Goal: Browse casually

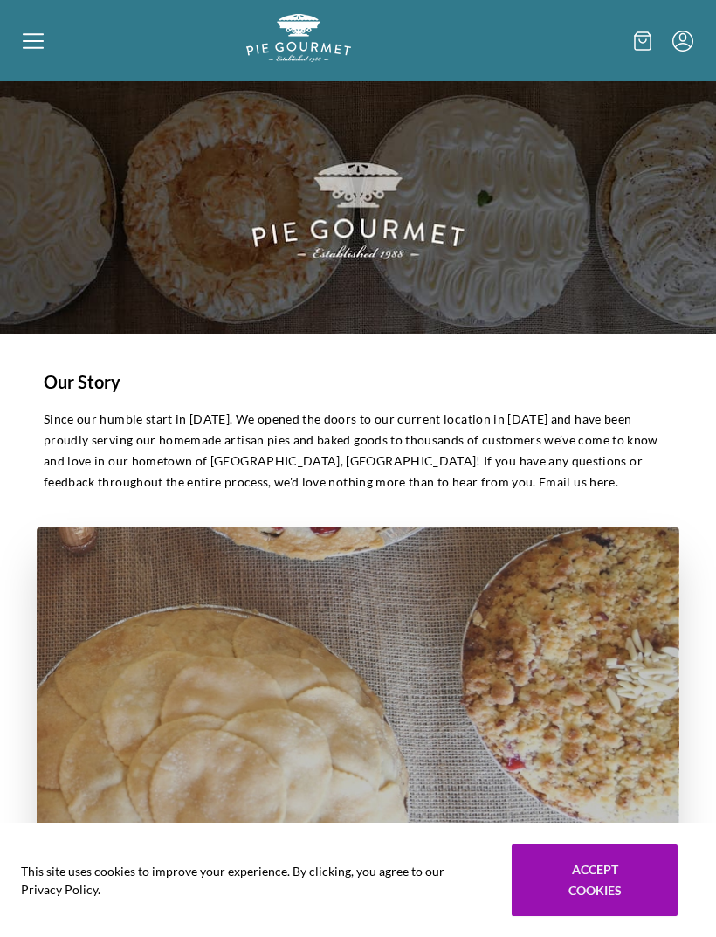
click at [31, 39] on icon at bounding box center [33, 41] width 21 height 21
click at [28, 35] on div "Home Shop" at bounding box center [358, 468] width 716 height 937
click at [35, 32] on icon at bounding box center [33, 41] width 21 height 21
click at [31, 52] on div "Home Shop" at bounding box center [358, 468] width 716 height 937
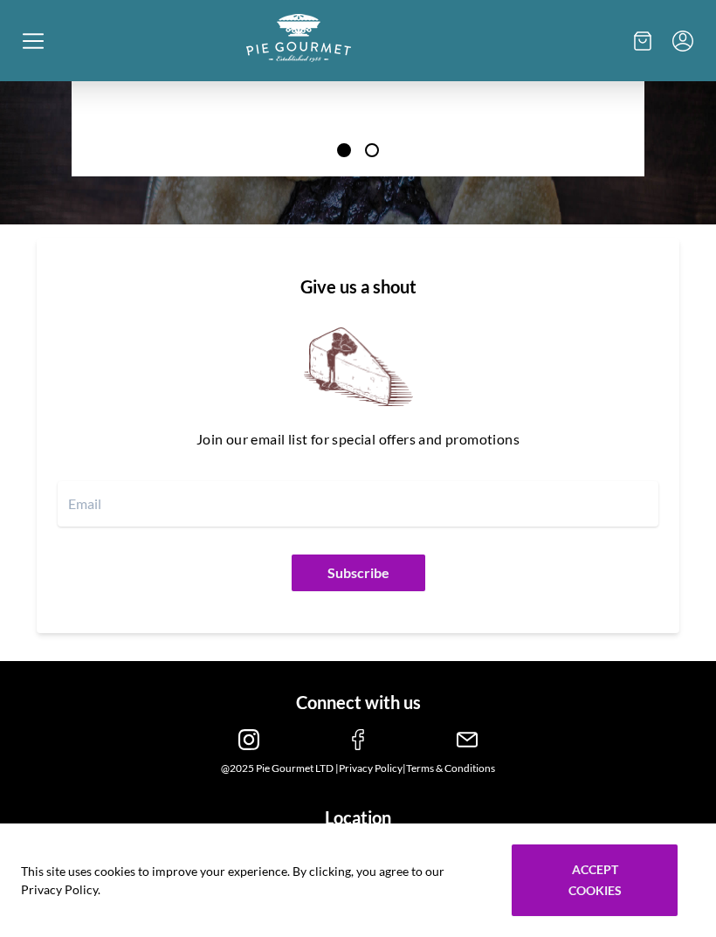
scroll to position [2335, 0]
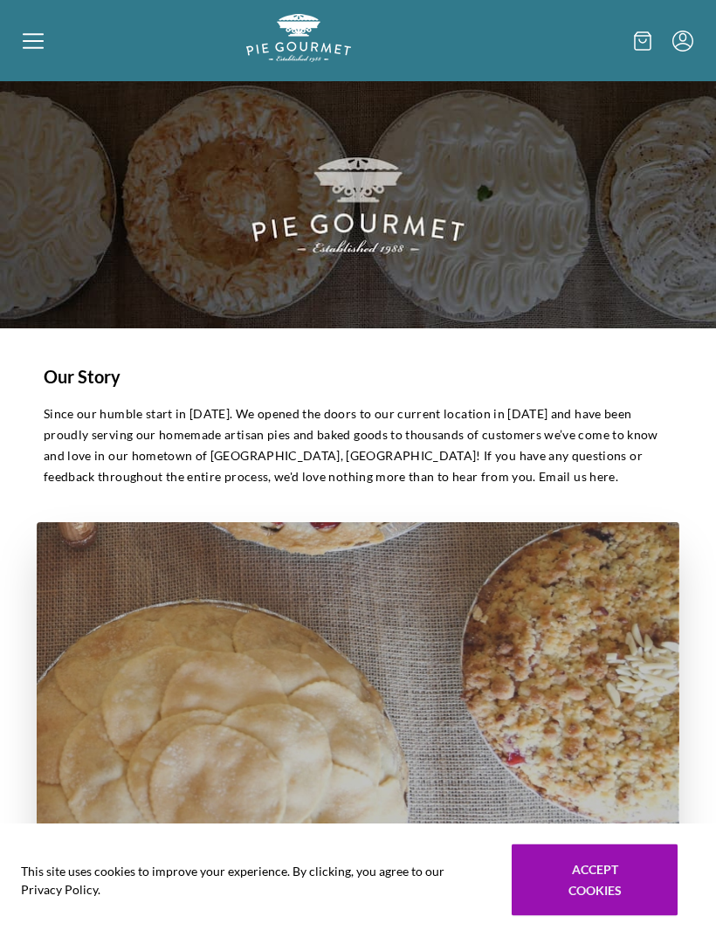
click at [38, 51] on div at bounding box center [134, 40] width 223 height 53
click at [28, 50] on div "Home Shop" at bounding box center [358, 468] width 716 height 937
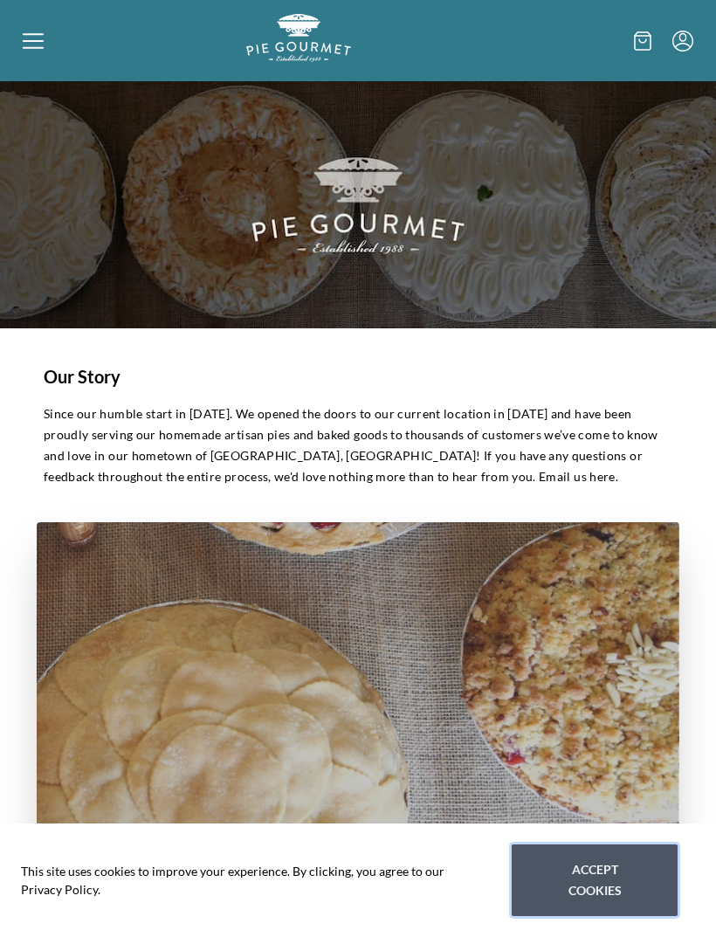
click at [588, 886] on button "Accept cookies" at bounding box center [595, 880] width 166 height 72
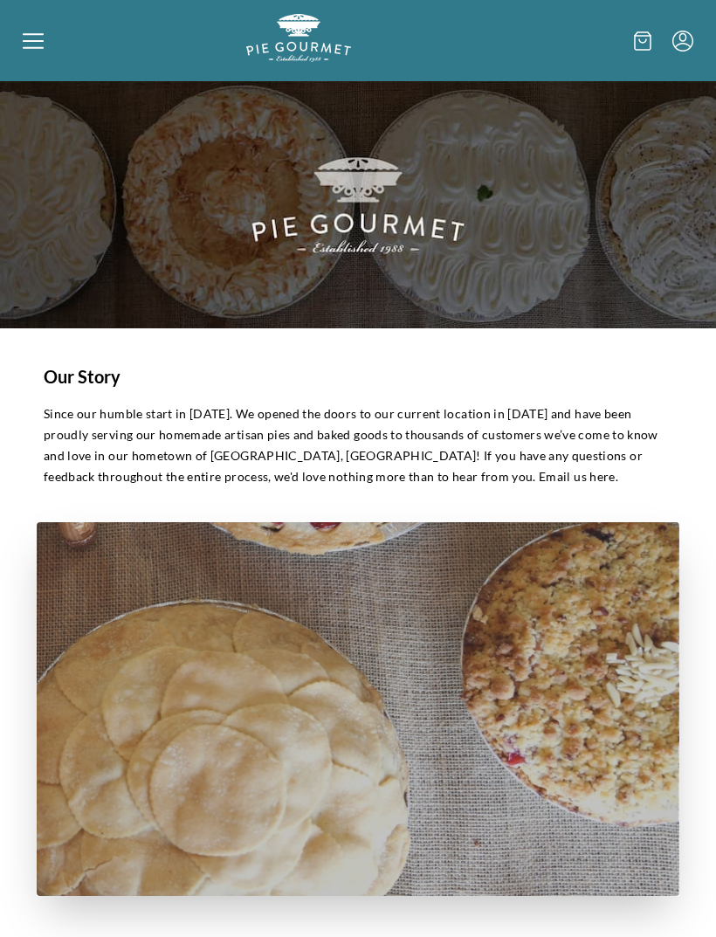
click at [42, 28] on div at bounding box center [134, 40] width 223 height 53
click at [33, 59] on div "Home Shop" at bounding box center [358, 468] width 716 height 937
click at [392, 409] on p "Since our humble start in [DATE]. We opened the doors to our current location i…" at bounding box center [358, 445] width 629 height 84
click at [43, 47] on icon at bounding box center [33, 47] width 21 height 2
click at [641, 33] on div "Home Shop" at bounding box center [358, 468] width 716 height 937
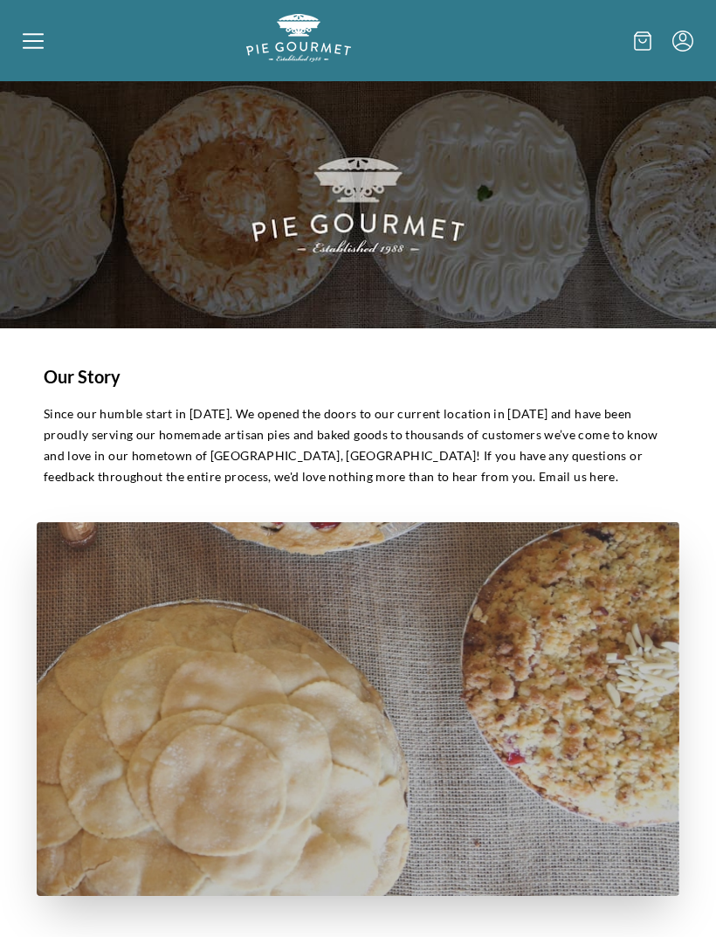
click at [642, 43] on icon at bounding box center [642, 40] width 7 height 3
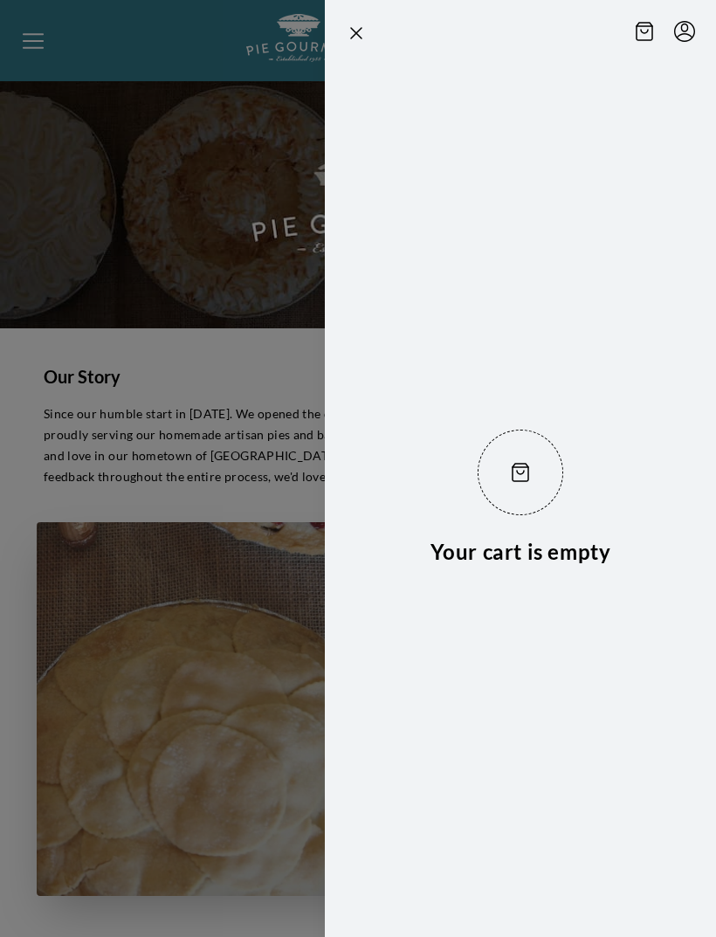
click at [354, 42] on icon "Close panel" at bounding box center [356, 33] width 21 height 21
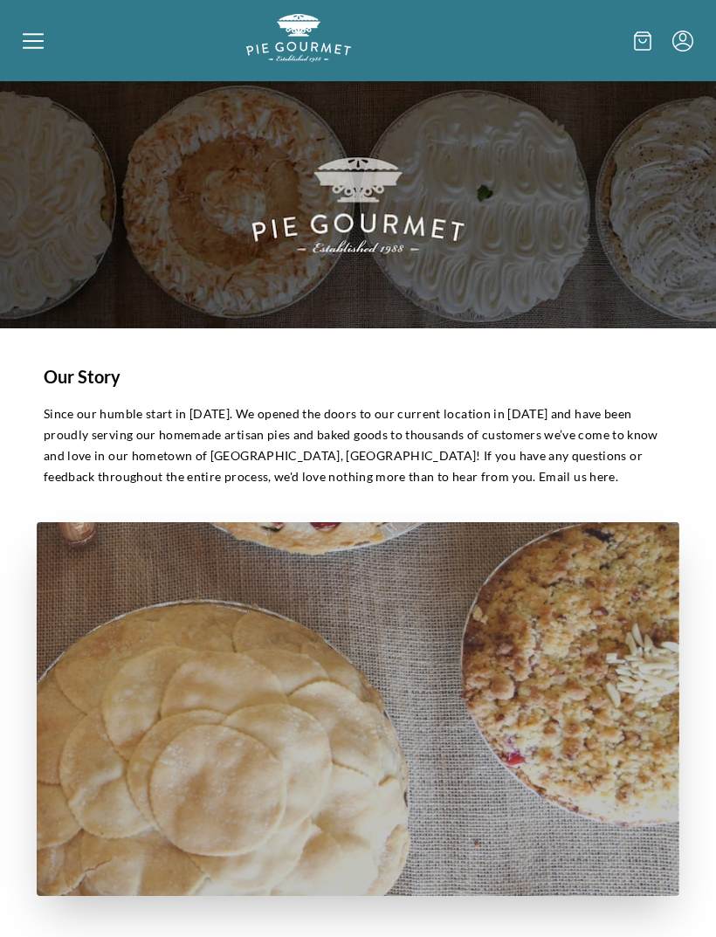
click at [50, 47] on div at bounding box center [134, 40] width 223 height 53
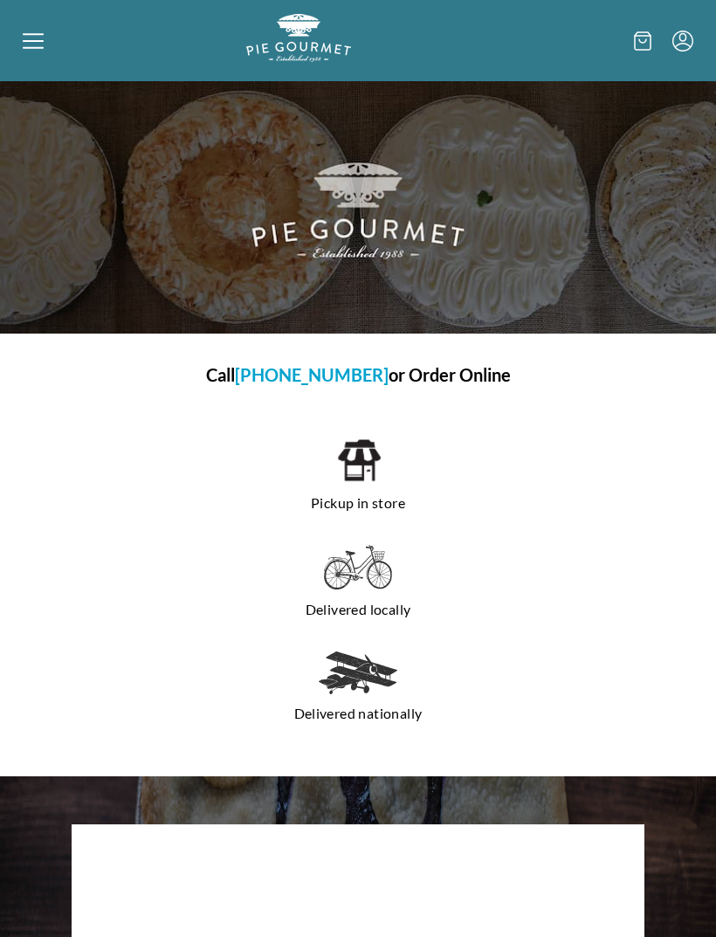
scroll to position [5, 0]
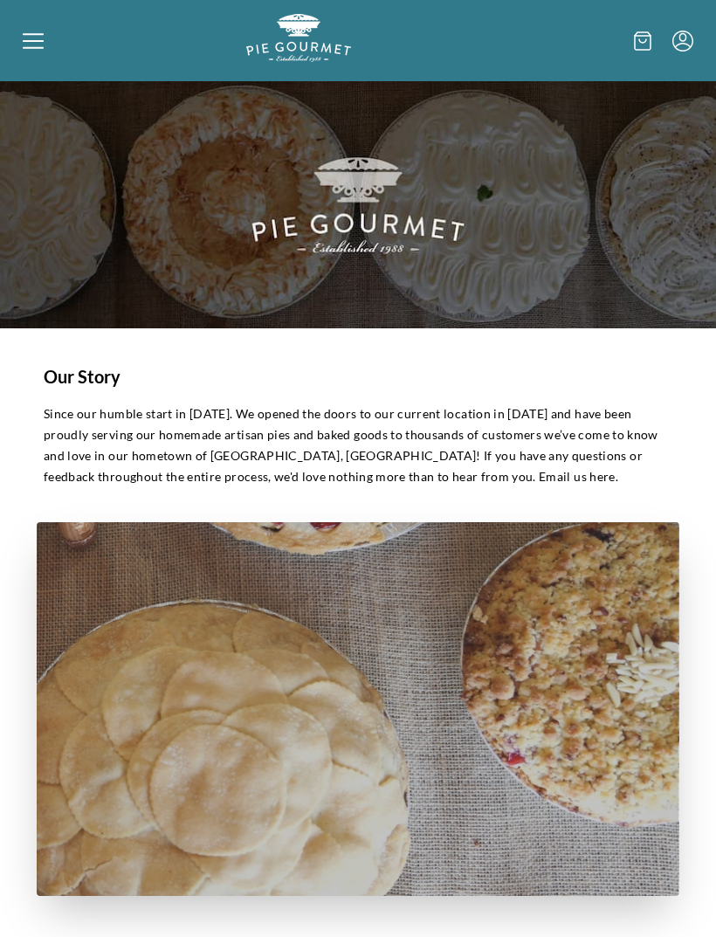
click at [27, 45] on icon at bounding box center [33, 41] width 21 height 21
click at [39, 36] on icon at bounding box center [33, 41] width 21 height 21
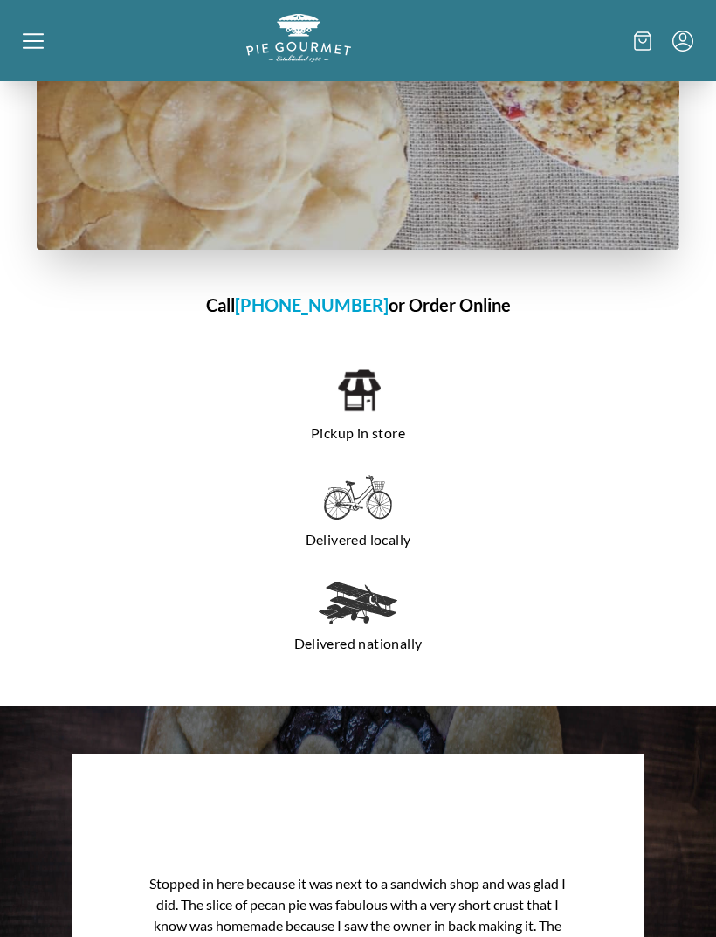
scroll to position [1241, 0]
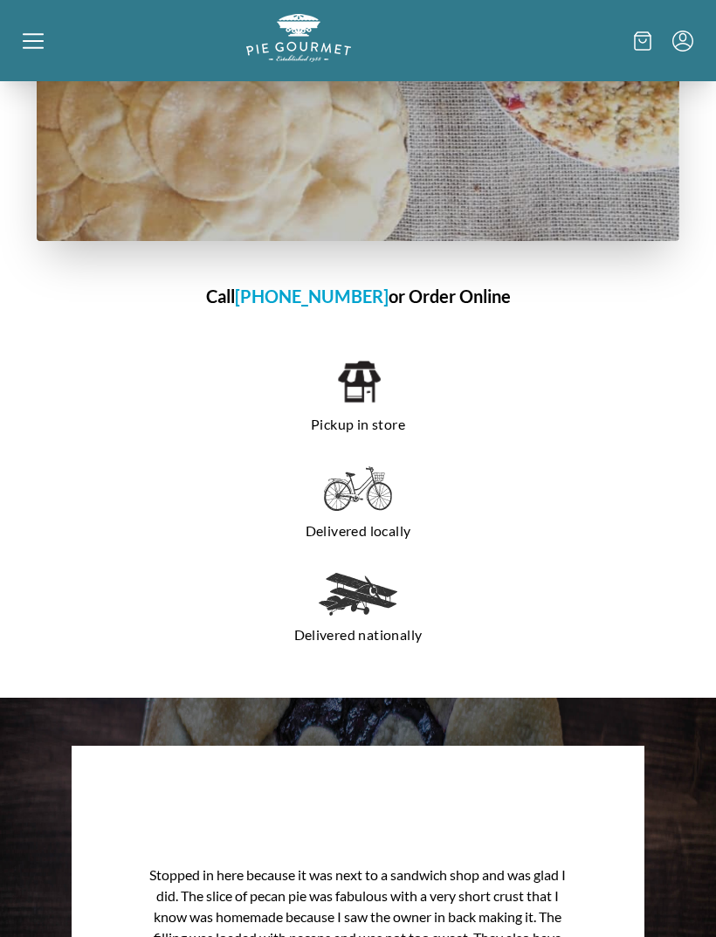
click at [363, 392] on div "Home Shop" at bounding box center [358, 468] width 716 height 937
click at [361, 398] on img at bounding box center [358, 381] width 45 height 47
click at [368, 386] on img at bounding box center [358, 381] width 45 height 47
click at [371, 531] on p "Delivered locally" at bounding box center [358, 531] width 573 height 28
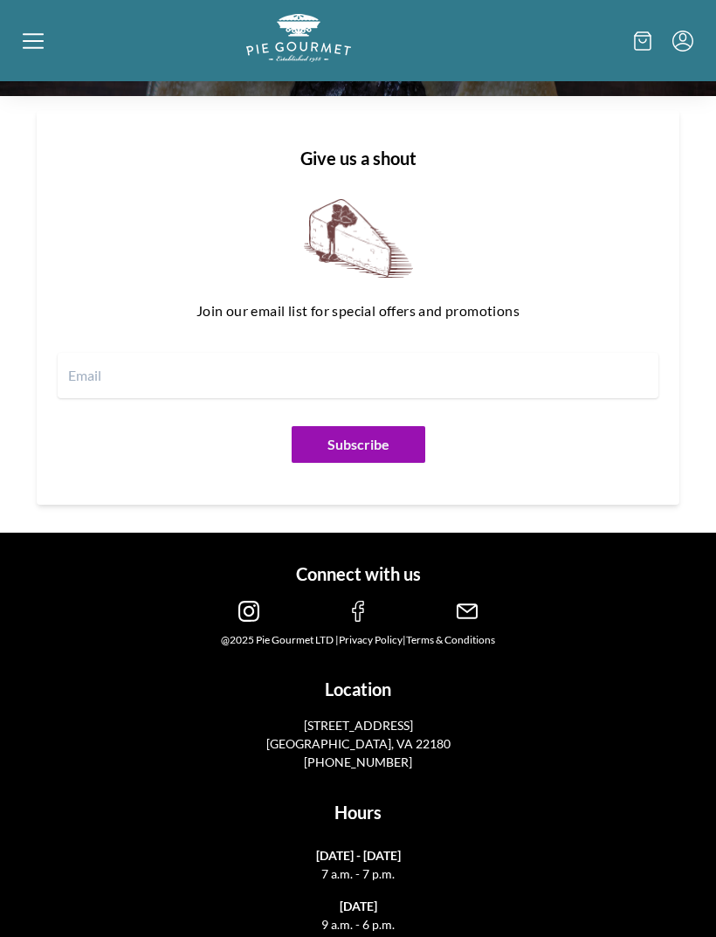
scroll to position [2335, 0]
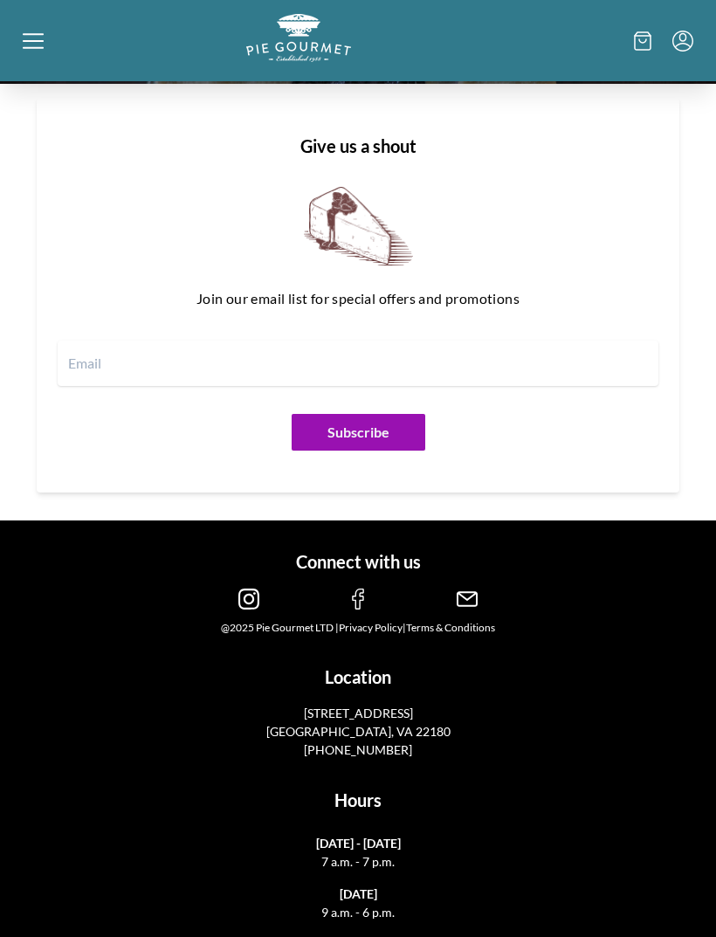
click at [354, 729] on p "[GEOGRAPHIC_DATA], VA 22180" at bounding box center [358, 731] width 328 height 18
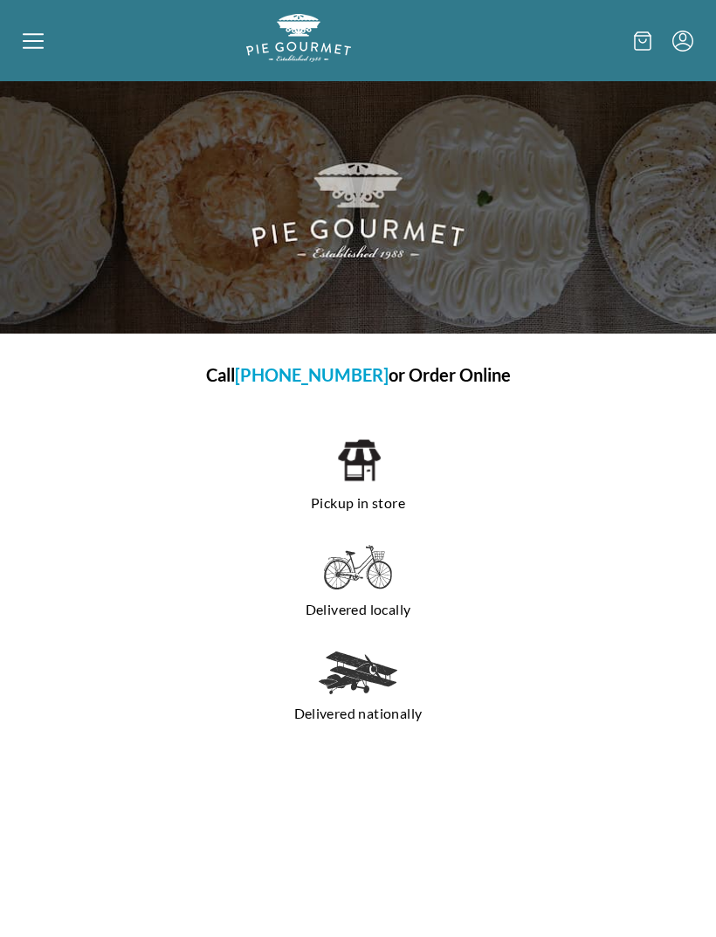
scroll to position [1228, 0]
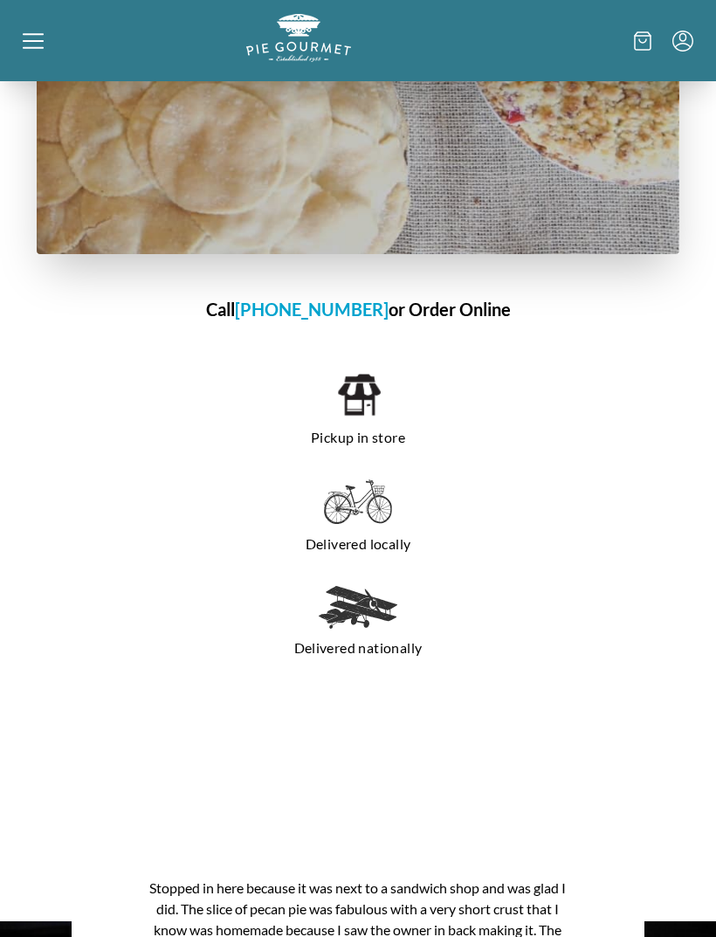
click at [25, 44] on icon at bounding box center [33, 41] width 21 height 21
click at [39, 45] on div "Home Shop" at bounding box center [358, 468] width 716 height 937
